Goal: Task Accomplishment & Management: Manage account settings

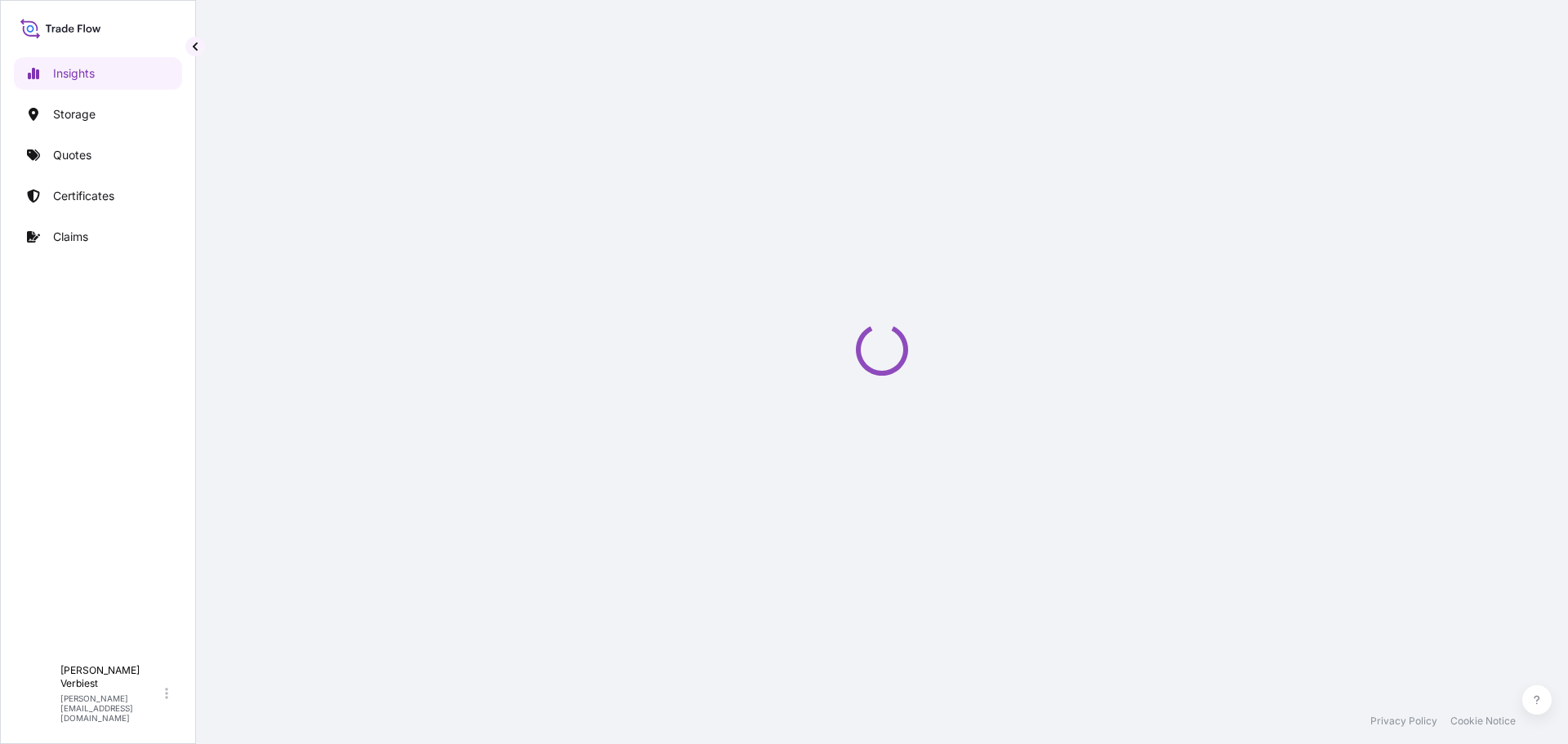
select select "2025"
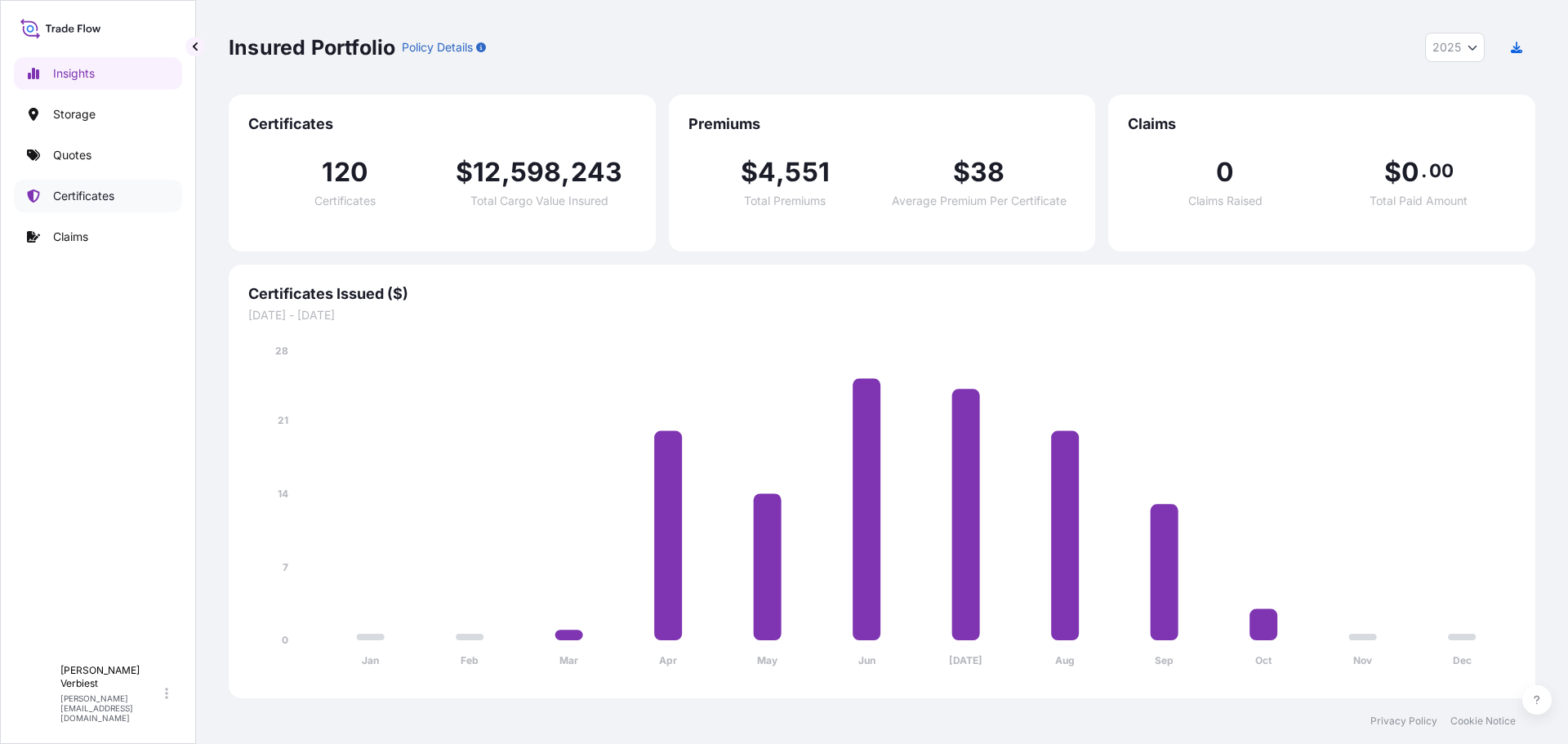
click at [86, 196] on p "Certificates" at bounding box center [84, 195] width 61 height 17
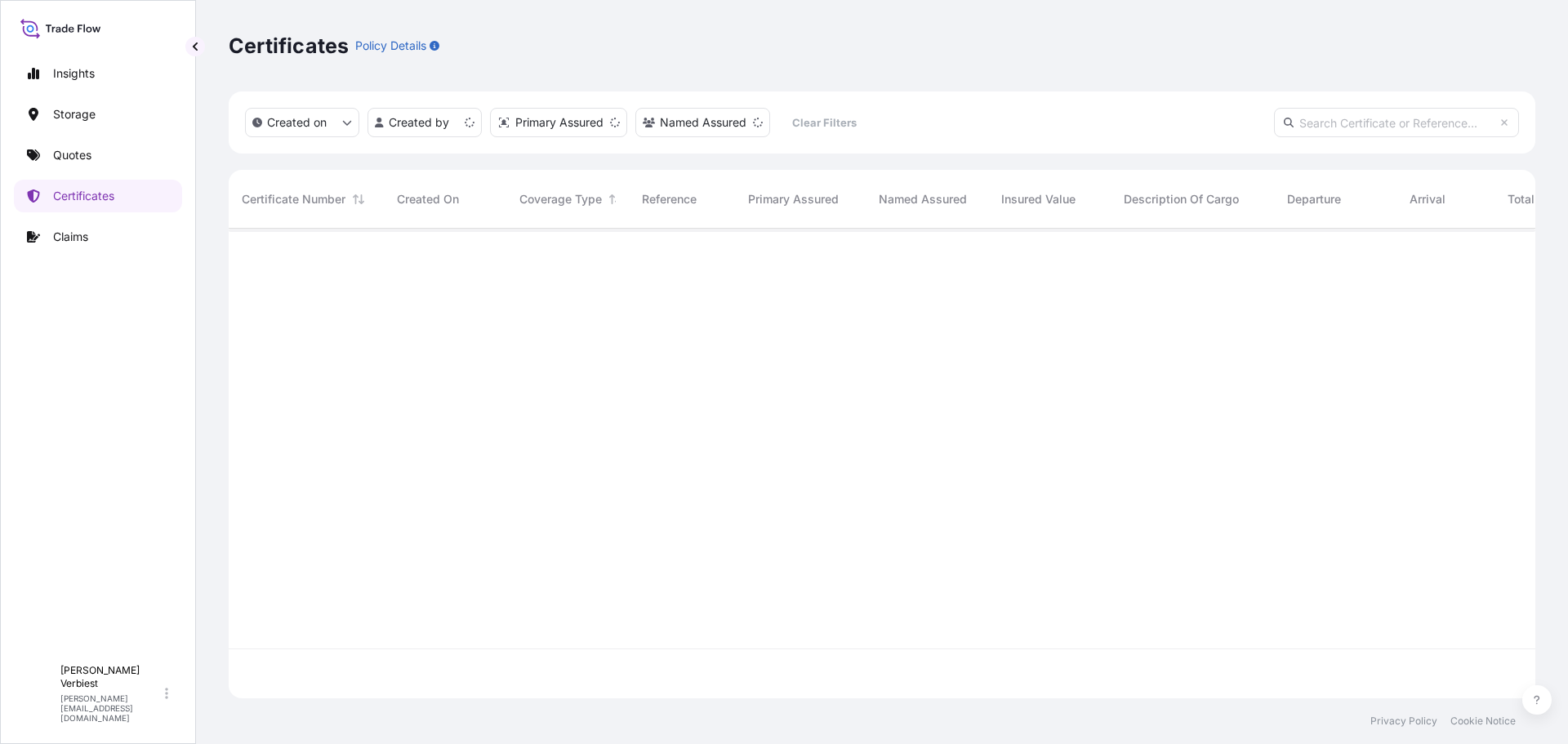
scroll to position [466, 1294]
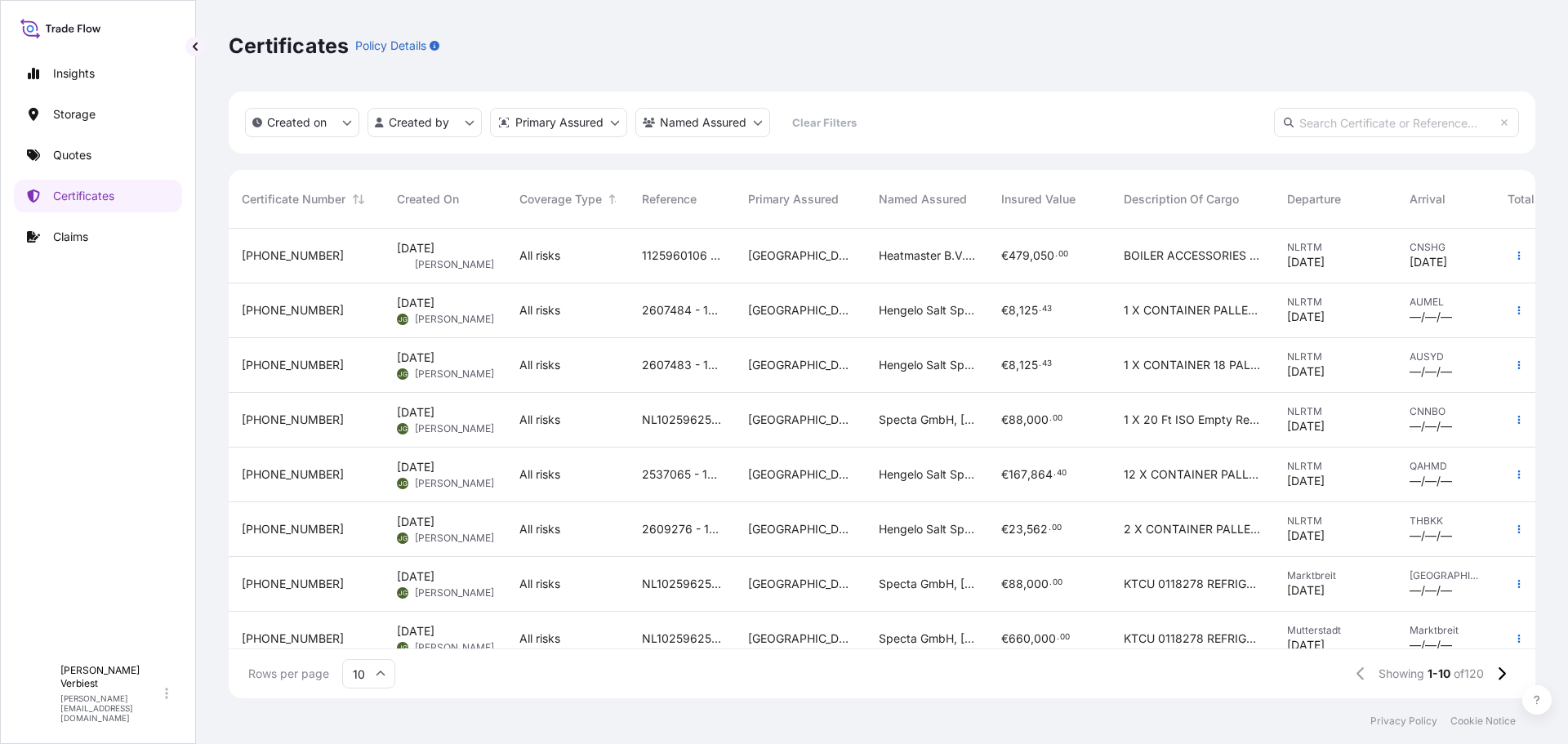
click at [520, 253] on span "All risks" at bounding box center [539, 256] width 40 height 17
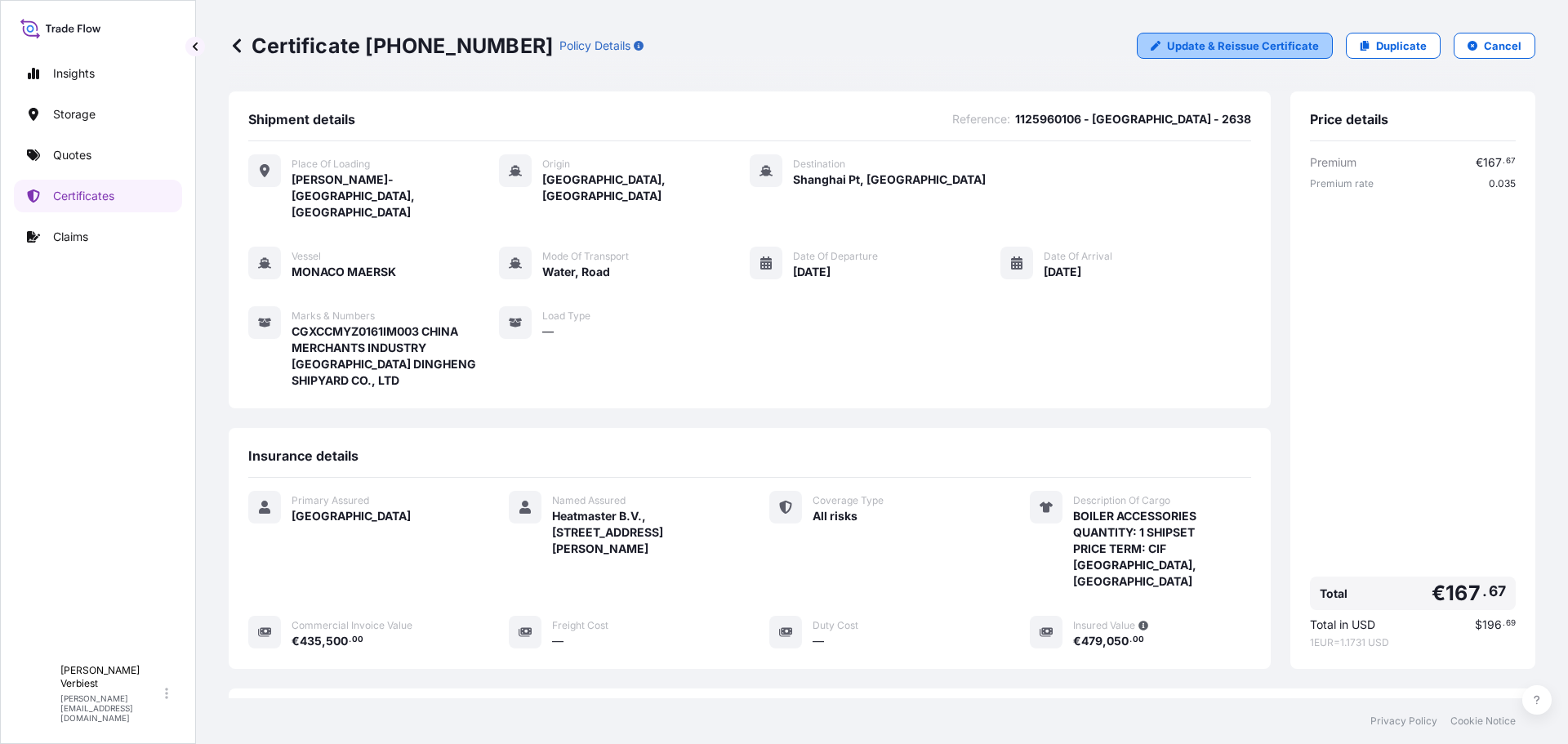
click at [1235, 41] on p "Update & Reissue Certificate" at bounding box center [1242, 45] width 152 height 17
select select "Road / [GEOGRAPHIC_DATA]"
select select "Water"
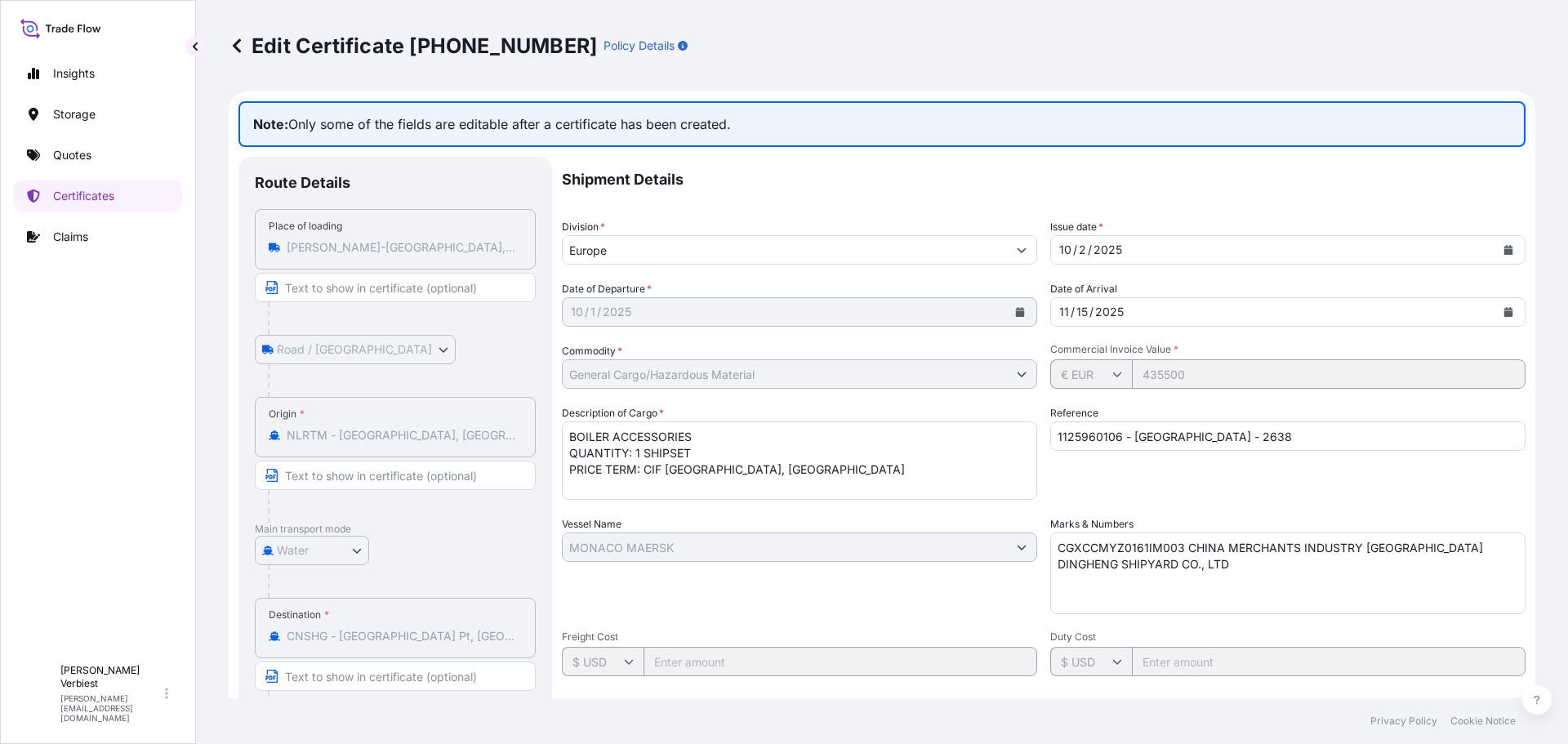
click at [820, 466] on textarea "BOILER ACCESSORIES QUANTITY: 1 SHIPSET PRICE TERM: CIF [GEOGRAPHIC_DATA], [GEOG…" at bounding box center [799, 460] width 476 height 78
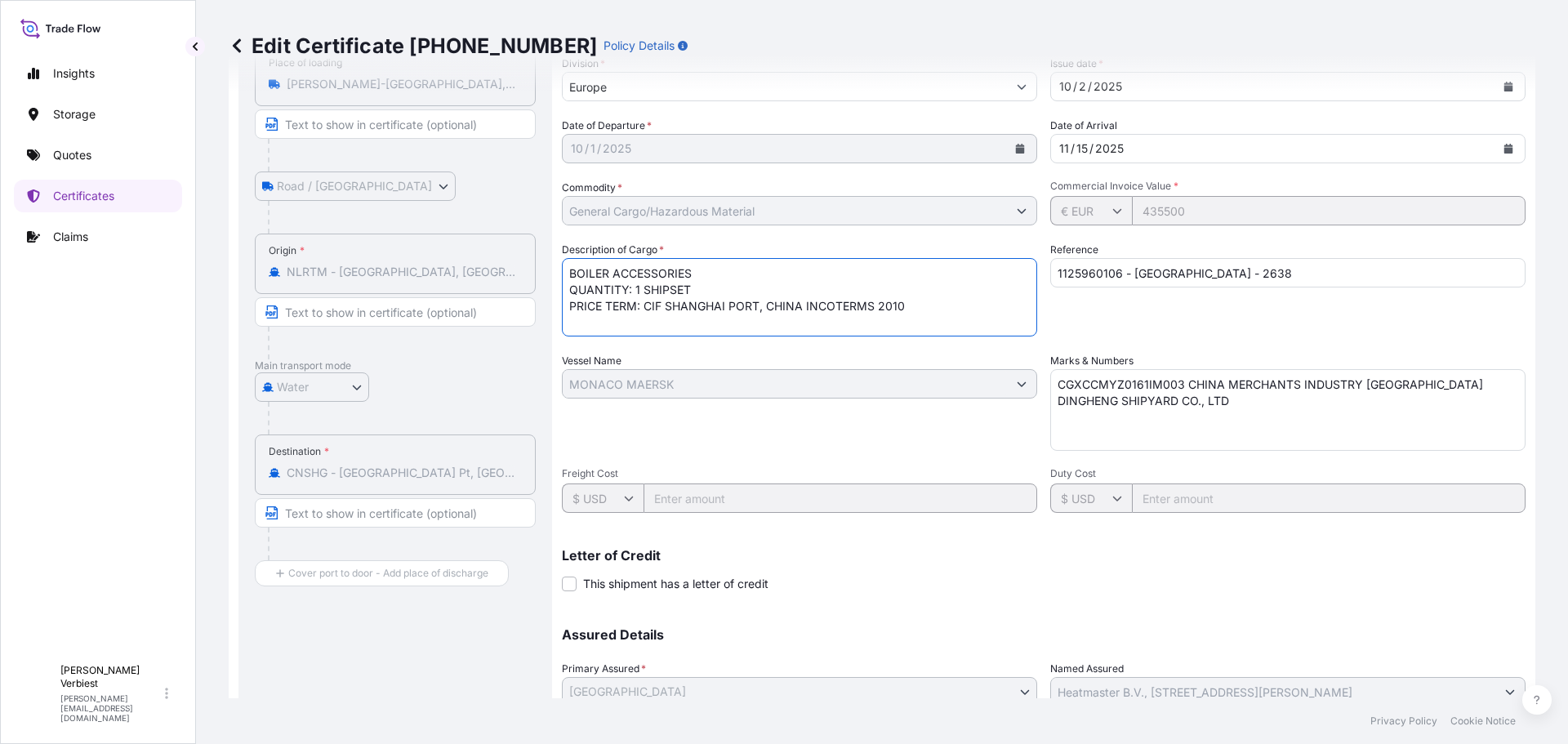
scroll to position [292, 0]
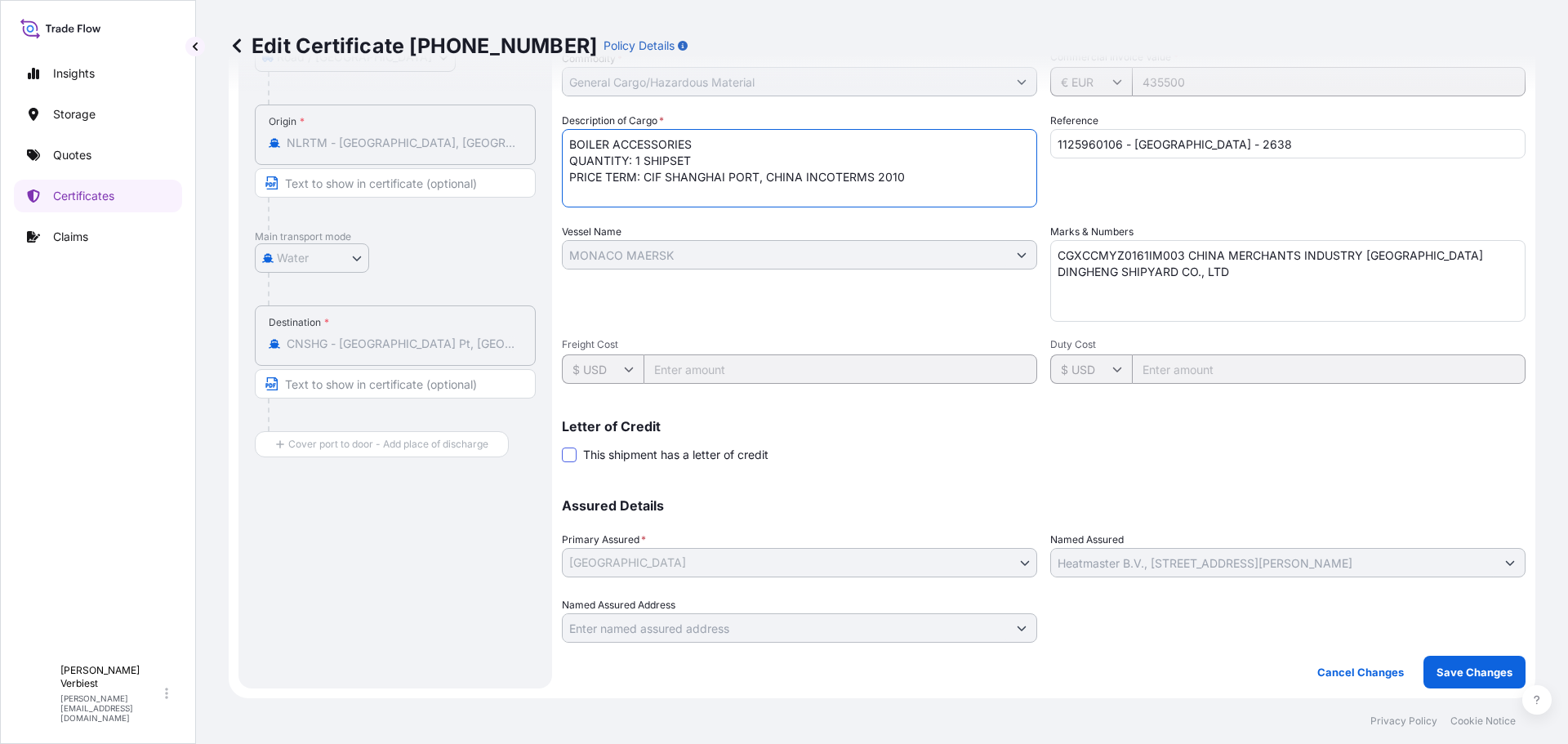
type textarea "BOILER ACCESSORIES QUANTITY: 1 SHIPSET PRICE TERM: CIF SHANGHAI PORT, CHINA INC…"
click at [563, 452] on span at bounding box center [568, 454] width 15 height 15
click at [561, 446] on input "This shipment has a letter of credit" at bounding box center [561, 446] width 0 height 0
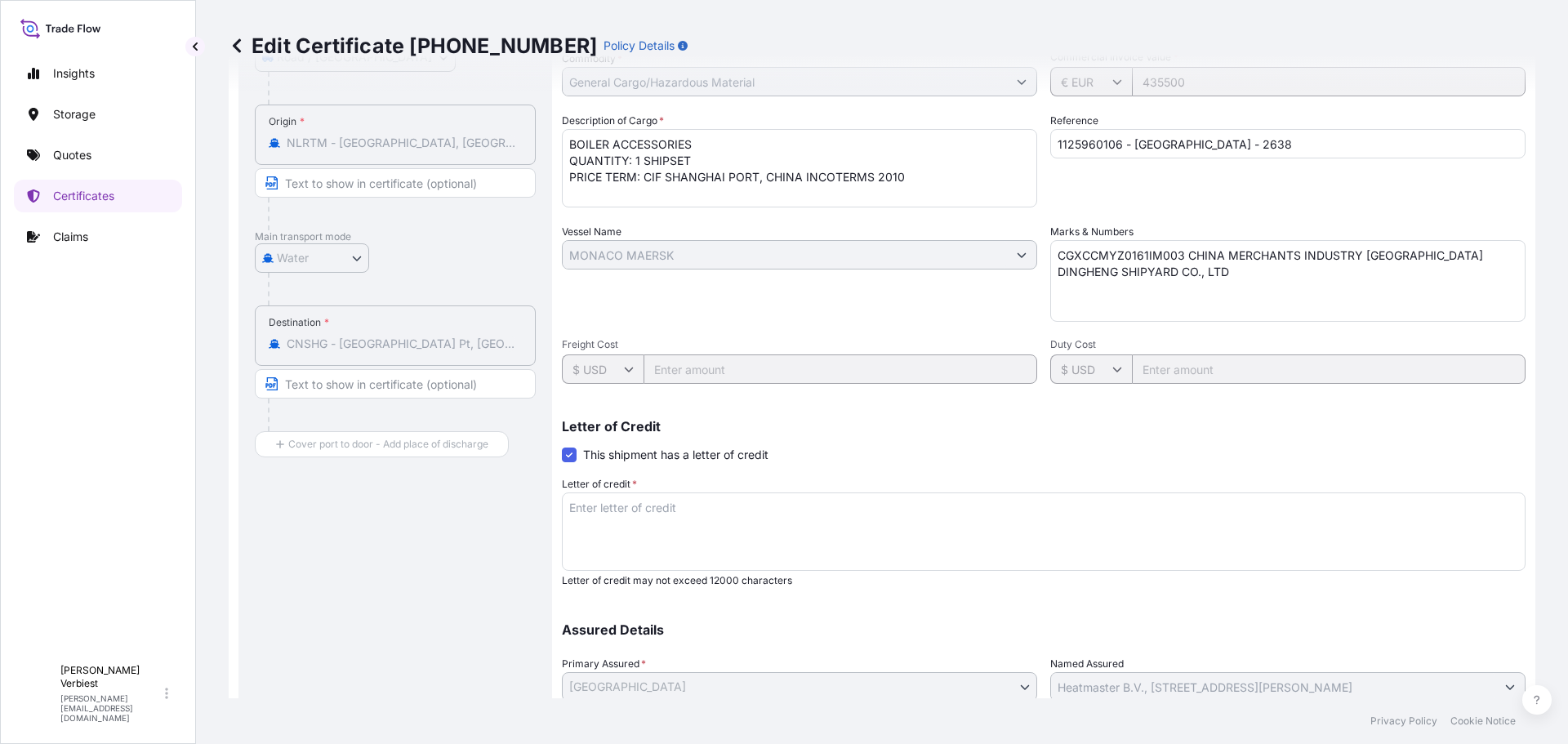
click at [645, 515] on textarea "Letter of credit *" at bounding box center [1043, 531] width 963 height 78
type textarea "l"
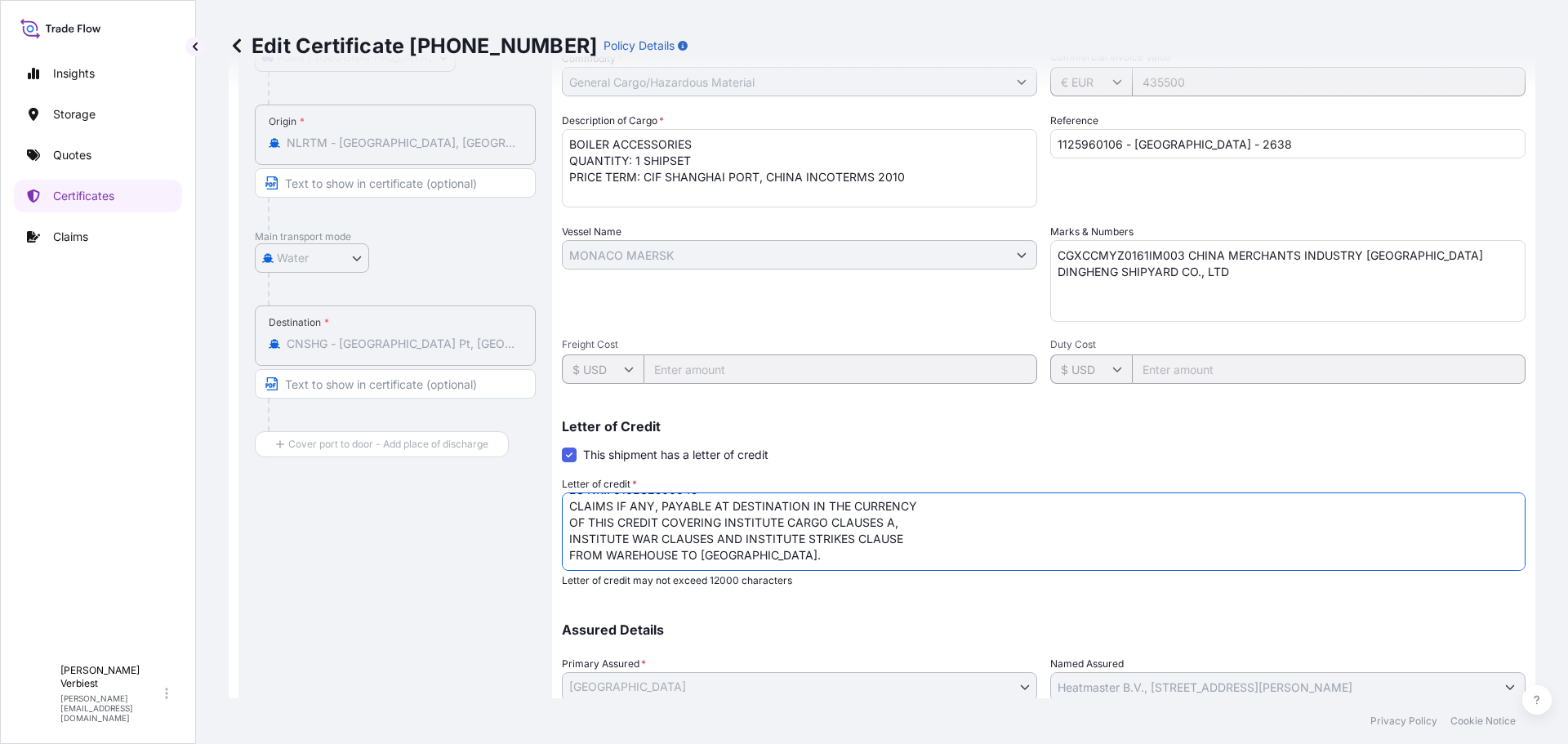
scroll to position [416, 0]
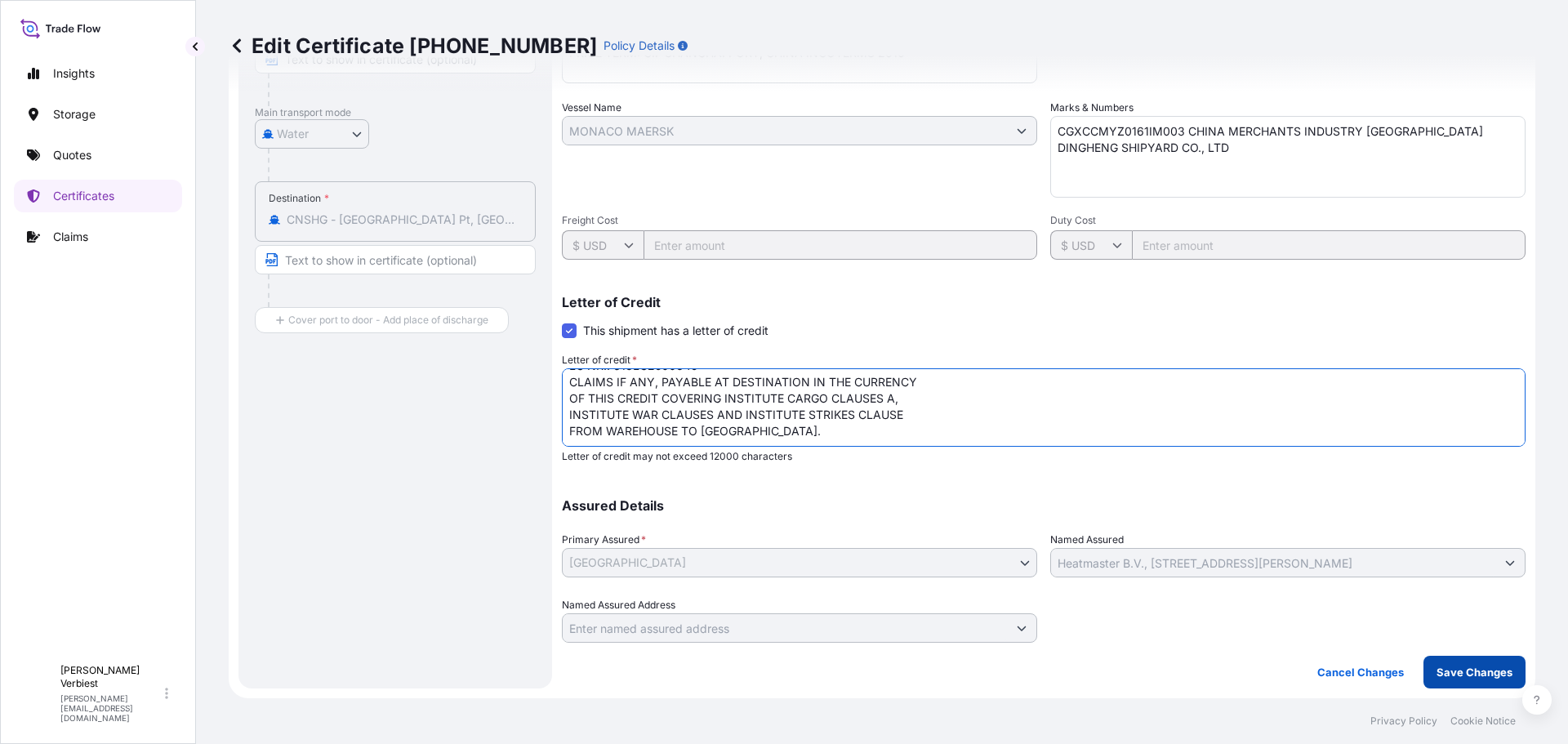
type textarea "LC NR.: 613LC2500345 CLAIMS IF ANY, PAYABLE AT DESTINATION IN THE CURRENCY OF T…"
click at [1461, 674] on p "Save Changes" at bounding box center [1473, 672] width 76 height 17
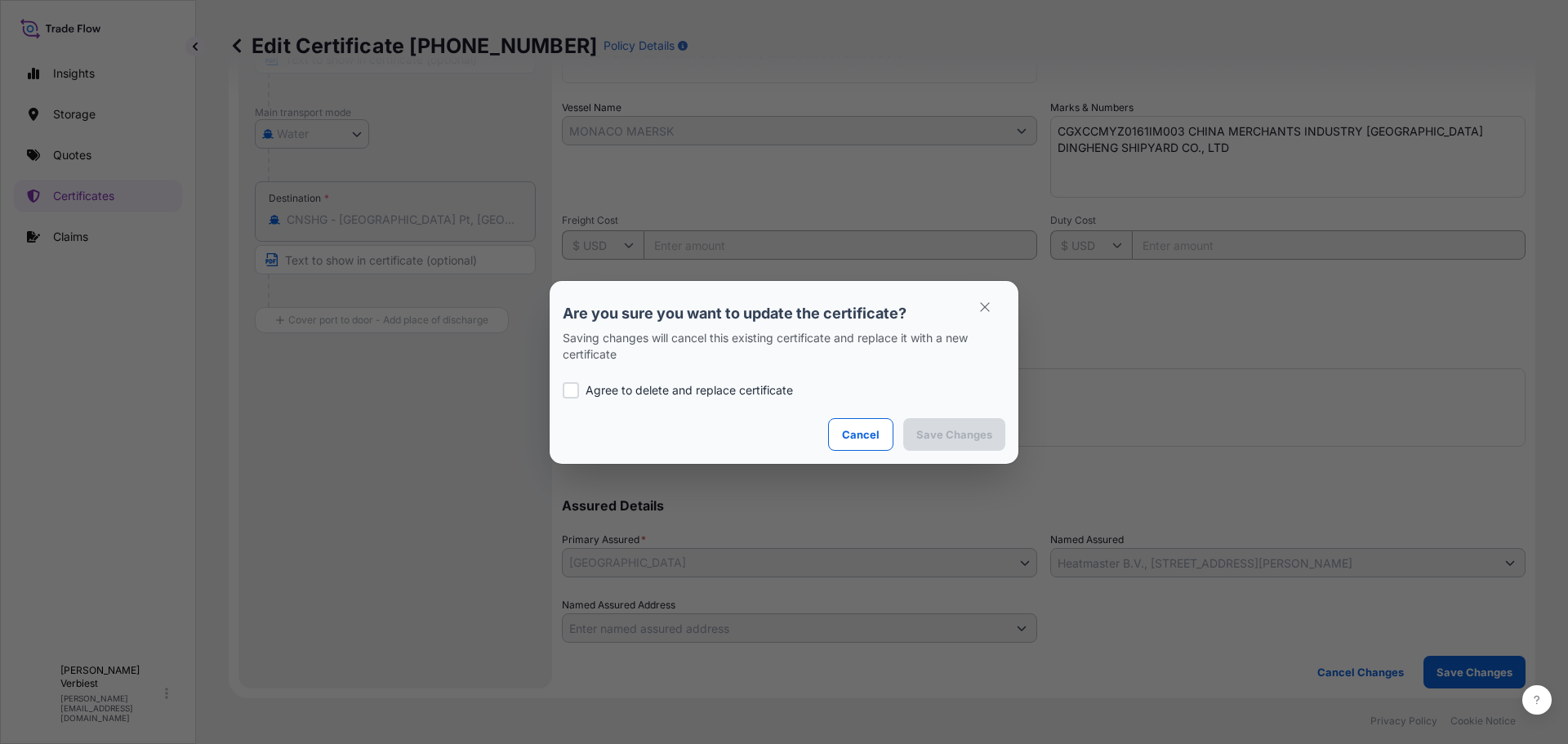
click at [573, 386] on div at bounding box center [570, 390] width 17 height 17
checkbox input "true"
click at [940, 433] on p "Save Changes" at bounding box center [953, 434] width 76 height 17
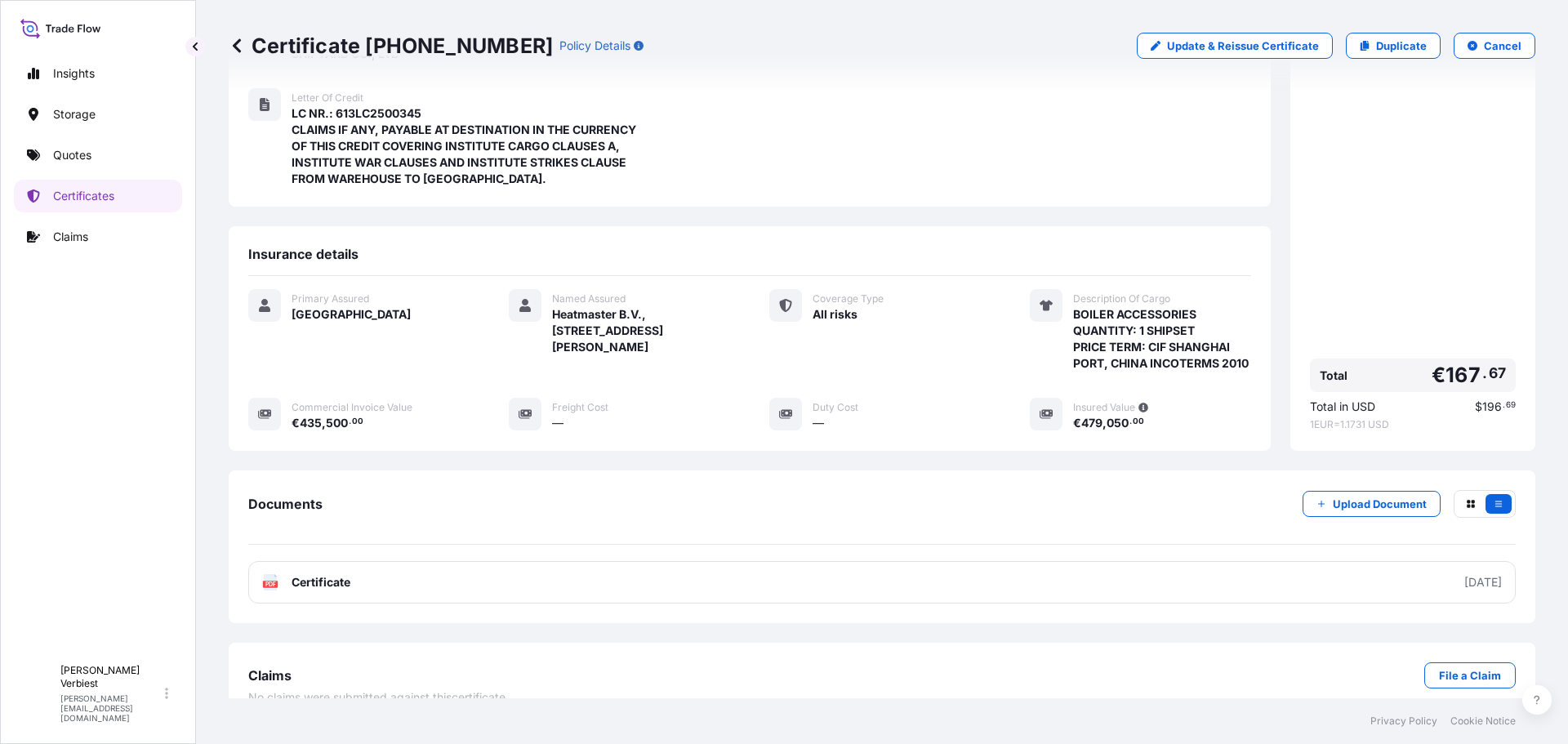
scroll to position [337, 0]
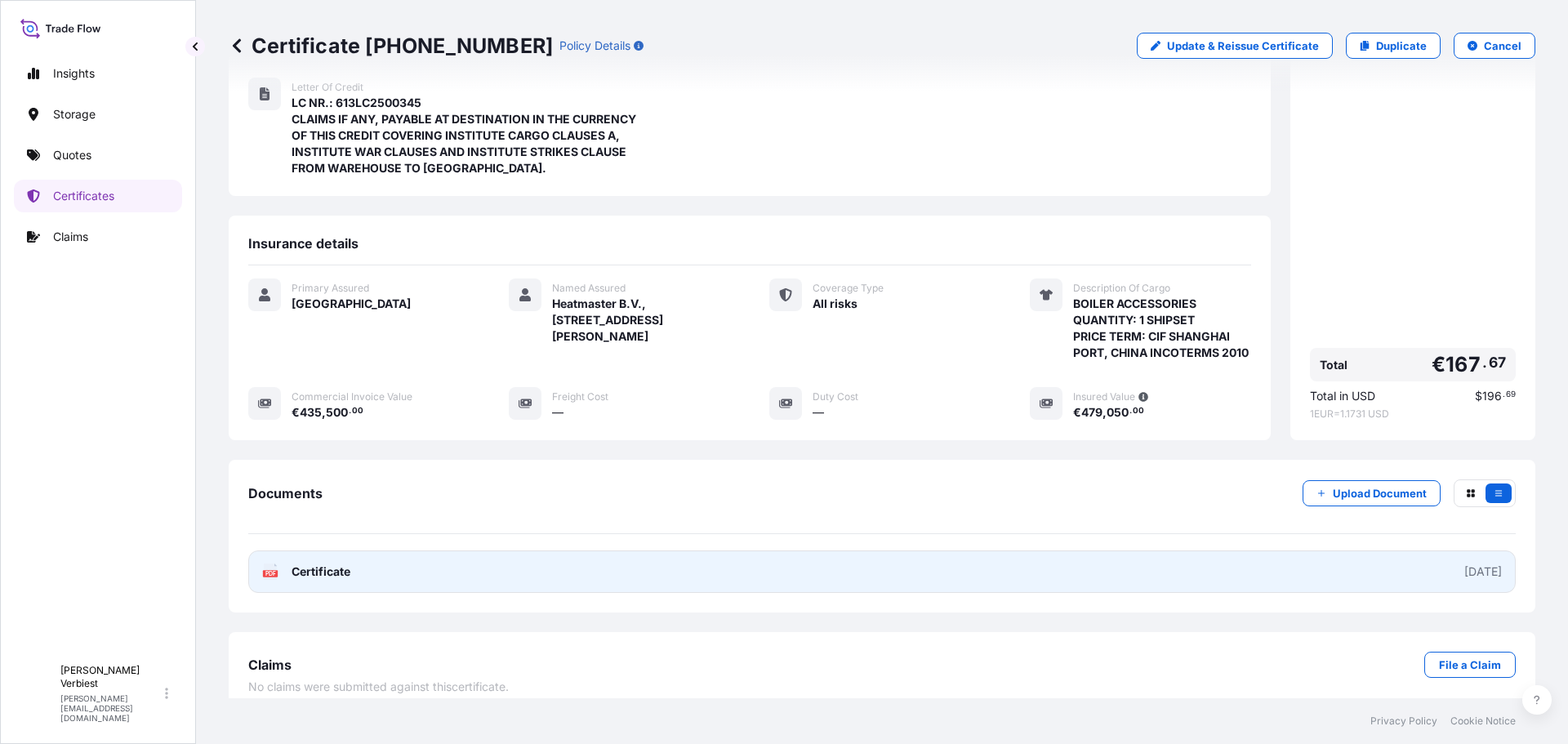
click at [606, 564] on link "PDF Certificate [DATE]" at bounding box center [882, 571] width 1267 height 42
